Goal: Navigation & Orientation: Find specific page/section

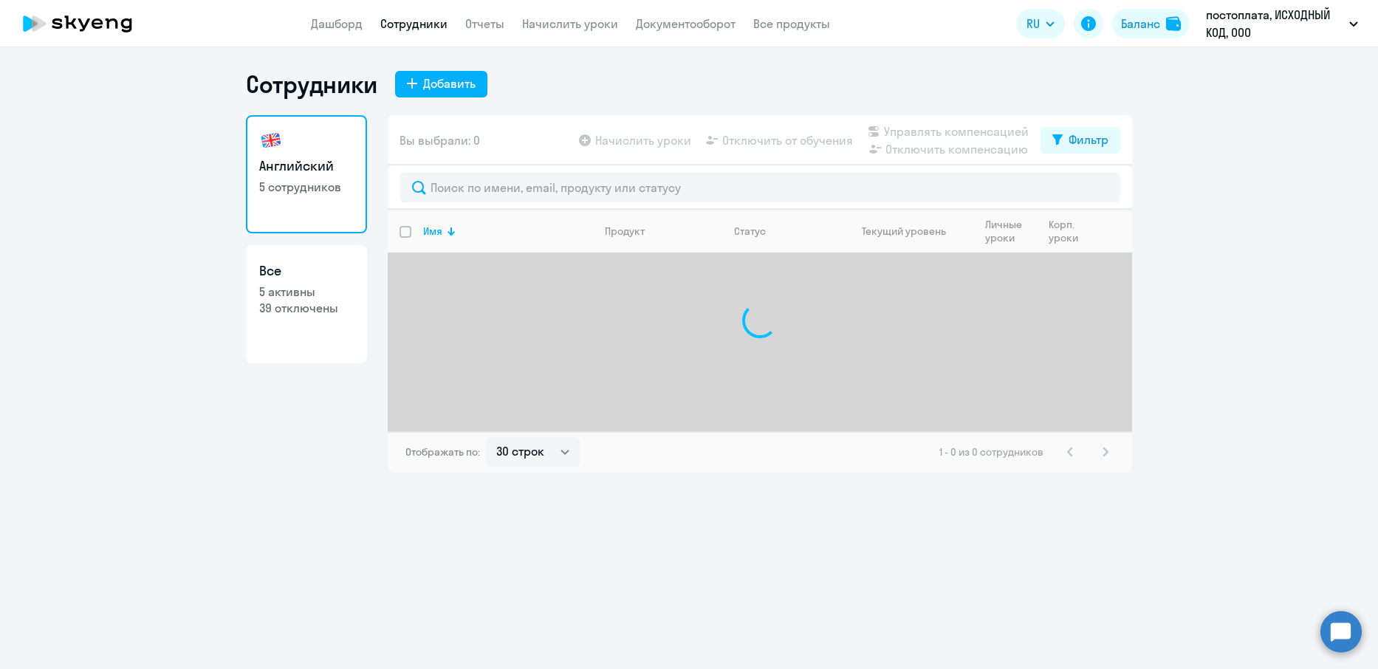
select select "30"
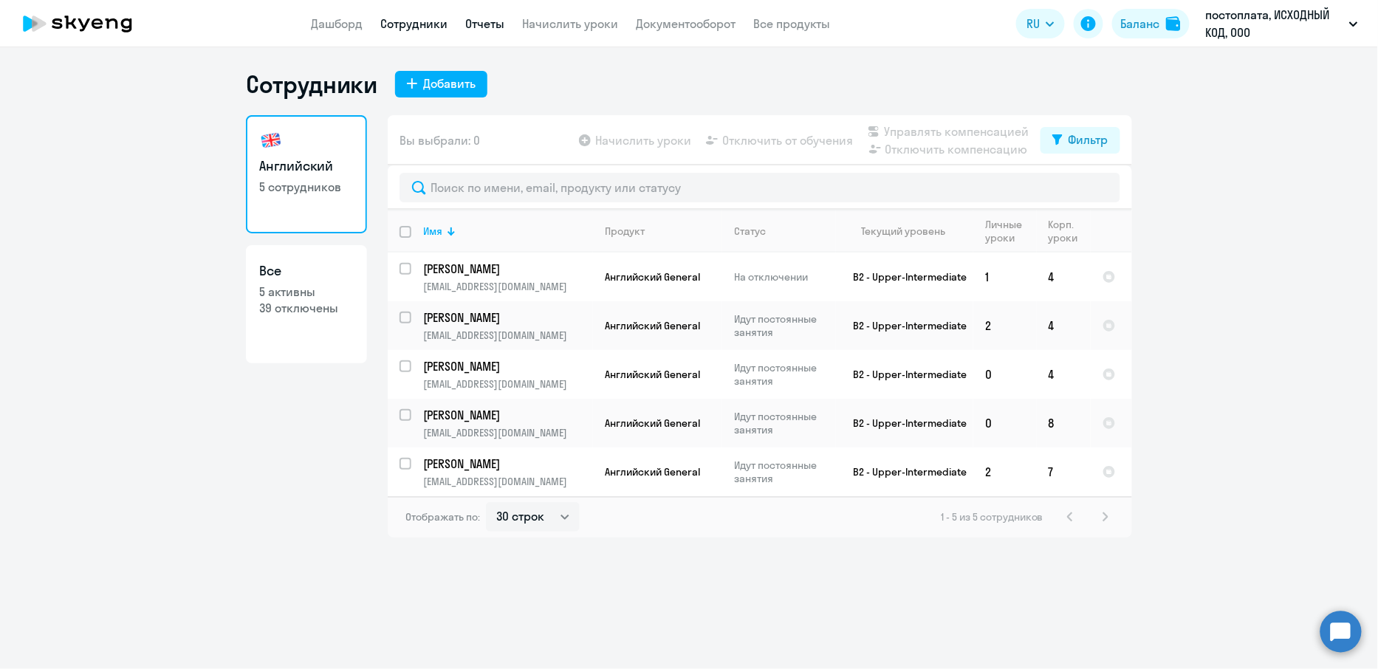
click at [493, 24] on link "Отчеты" at bounding box center [484, 23] width 39 height 15
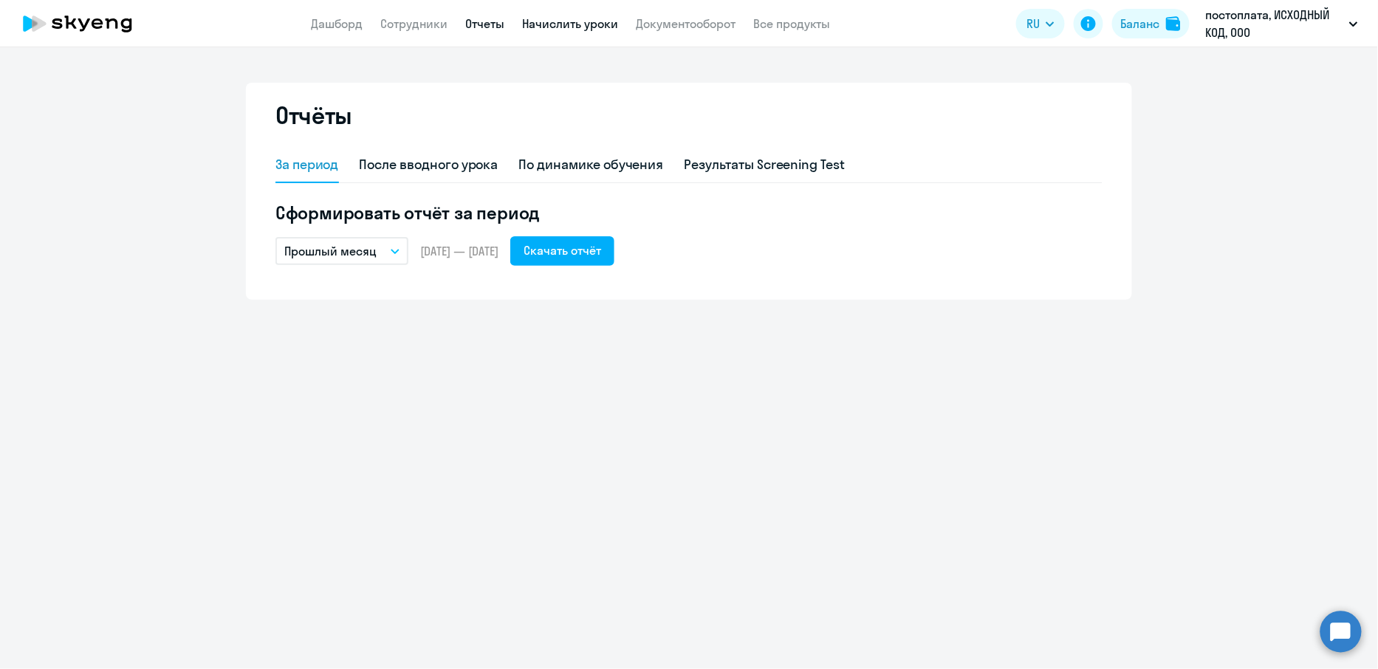
click at [561, 24] on link "Начислить уроки" at bounding box center [570, 23] width 96 height 15
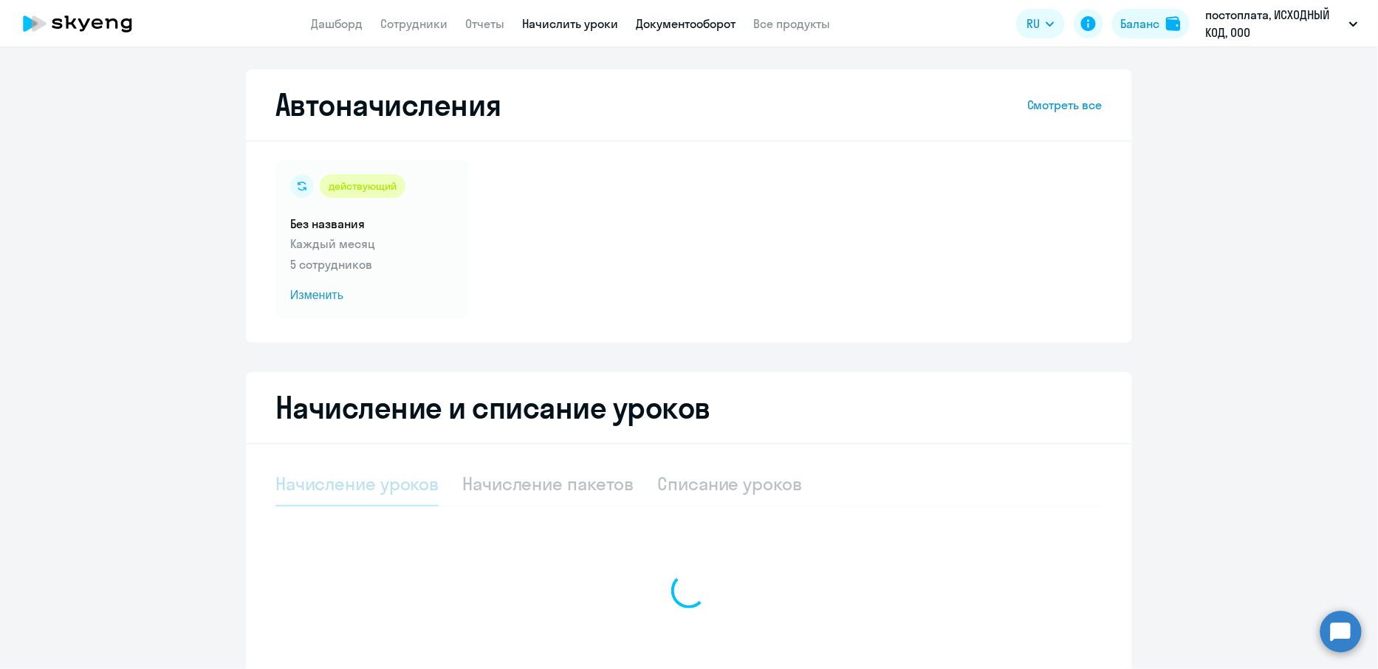
select select "10"
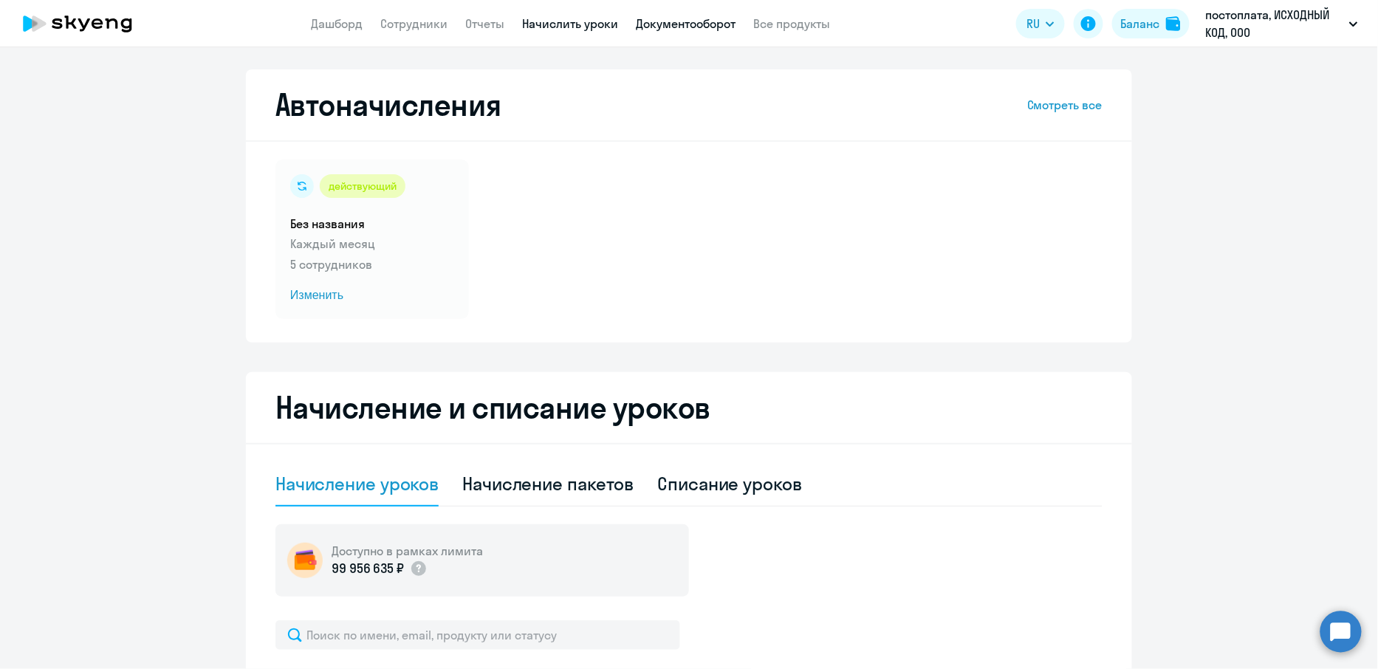
click at [697, 29] on link "Документооборот" at bounding box center [686, 23] width 100 height 15
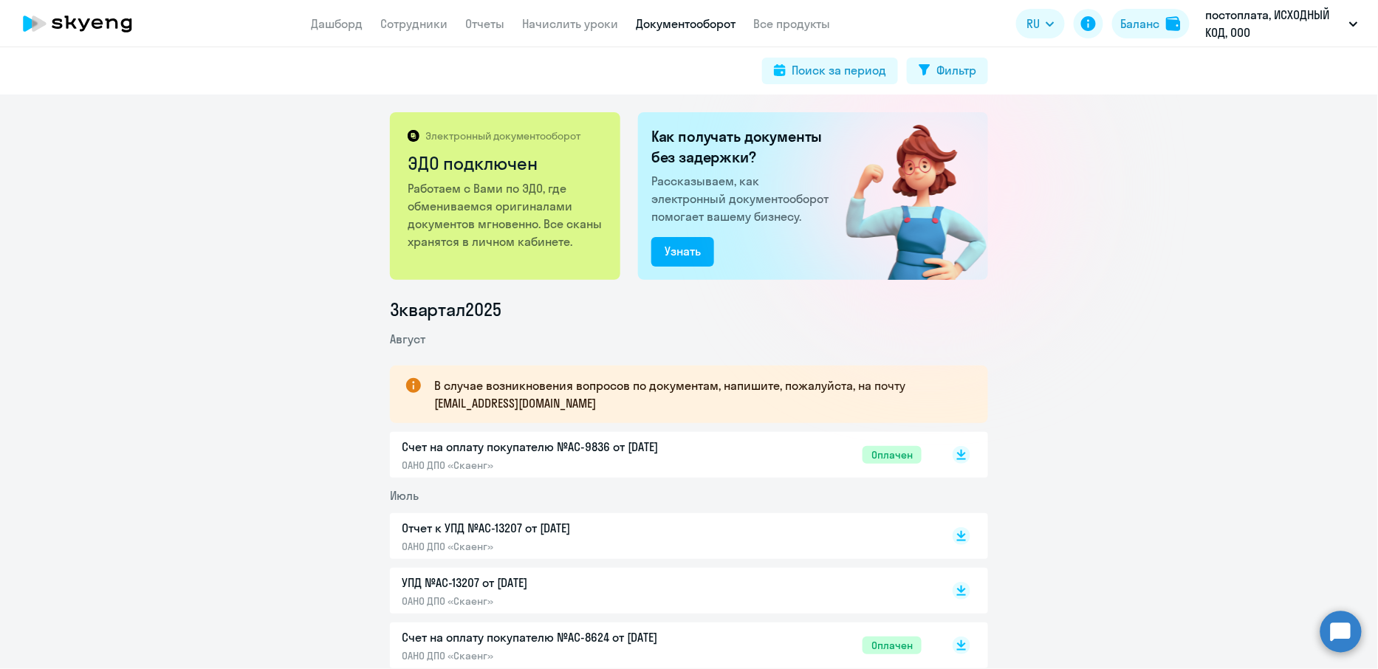
click at [776, 31] on app-menu-item-link "Все продукты" at bounding box center [791, 24] width 77 height 18
click at [776, 24] on link "Все продукты" at bounding box center [791, 23] width 77 height 15
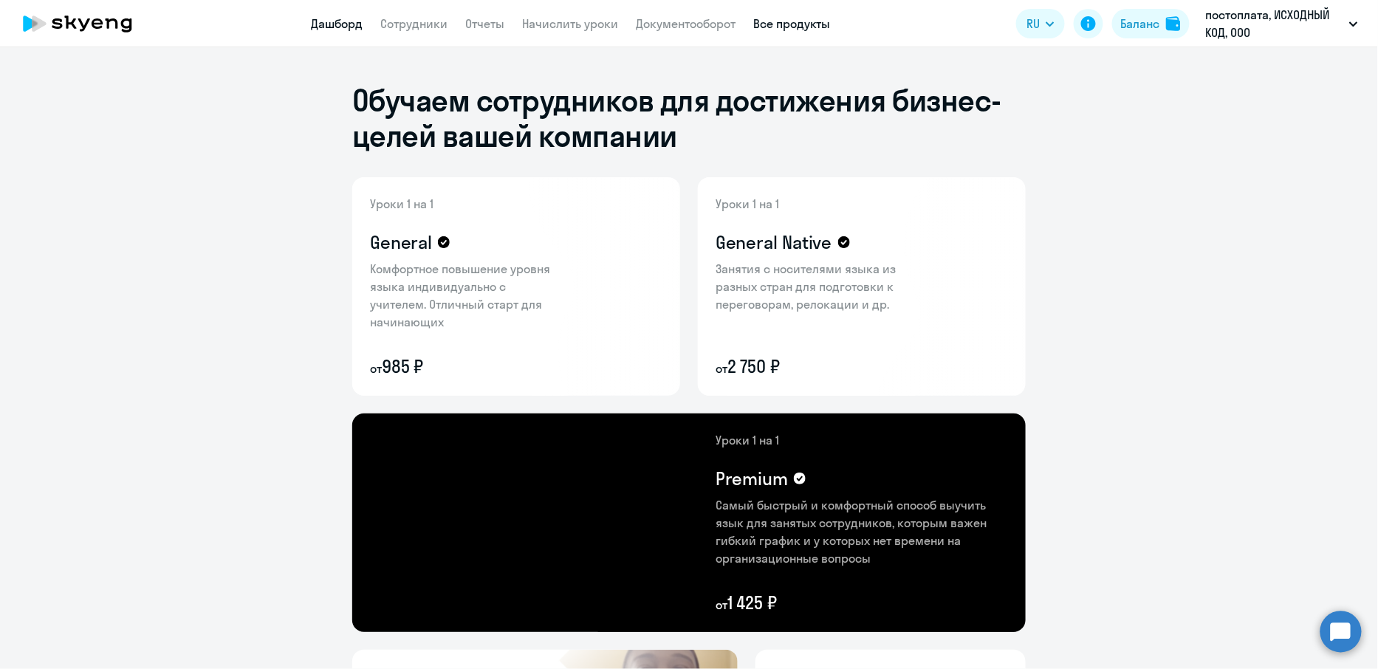
click at [323, 21] on link "Дашборд" at bounding box center [337, 23] width 52 height 15
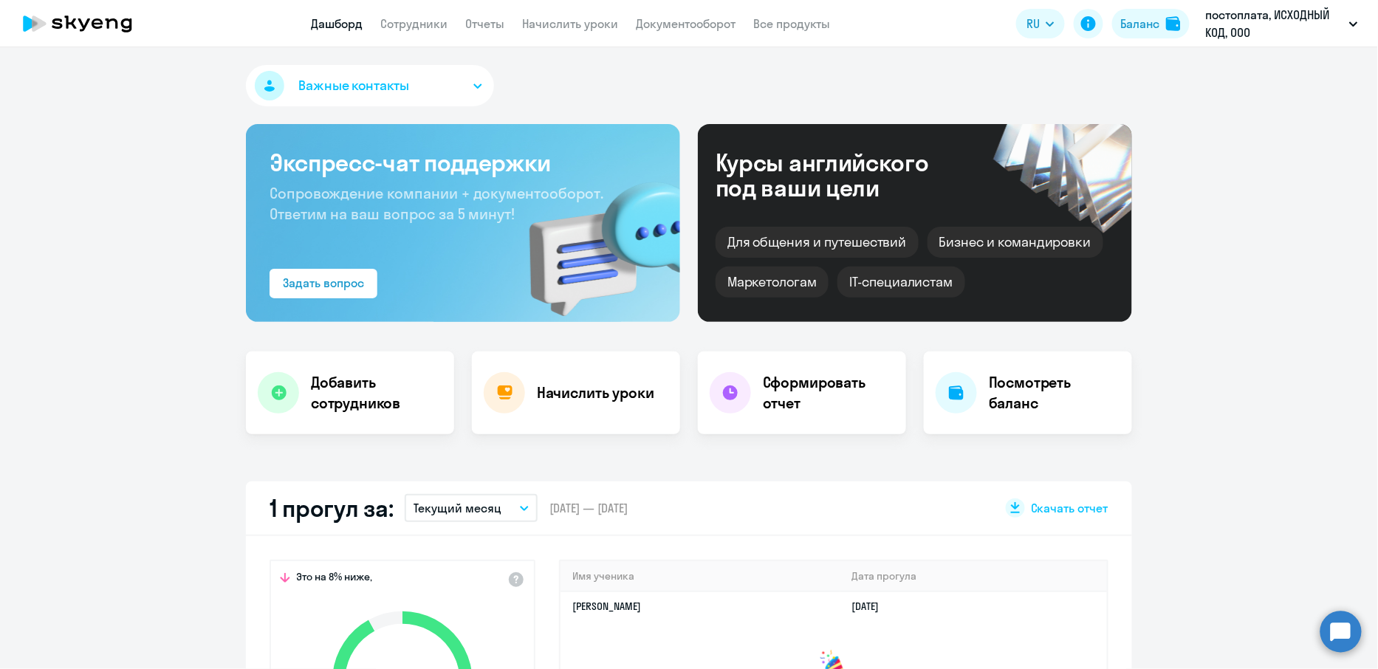
select select "30"
